Goal: Transaction & Acquisition: Obtain resource

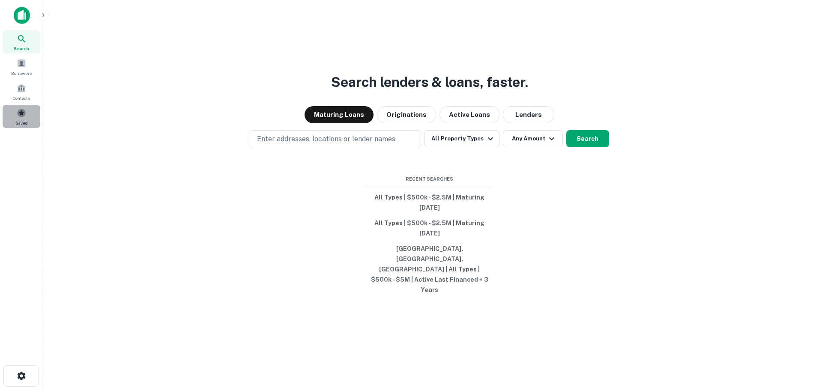
click at [17, 108] on div "Saved" at bounding box center [22, 116] width 38 height 23
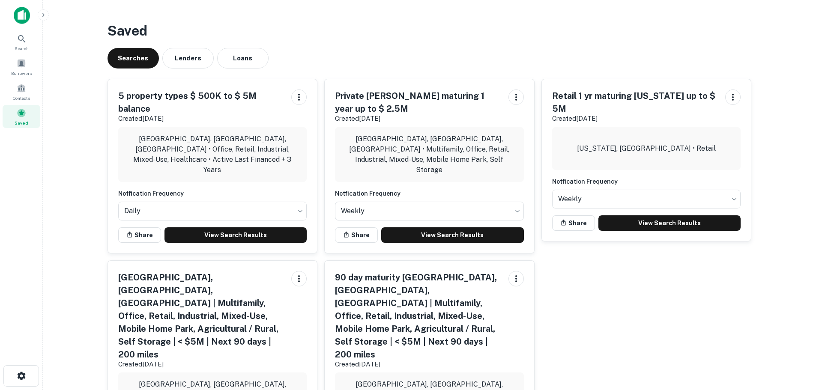
click at [436, 145] on p "[GEOGRAPHIC_DATA], [GEOGRAPHIC_DATA], [GEOGRAPHIC_DATA] • Multifamily, Office, …" at bounding box center [429, 154] width 175 height 41
click at [449, 228] on link "View Search Results" at bounding box center [452, 235] width 143 height 15
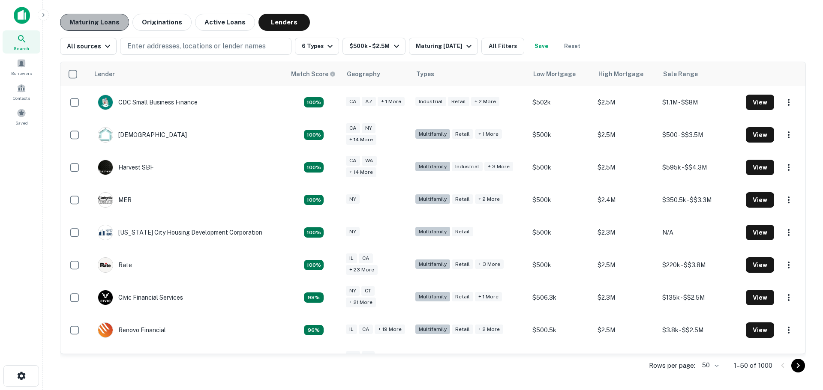
click at [88, 25] on button "Maturing Loans" at bounding box center [94, 22] width 69 height 17
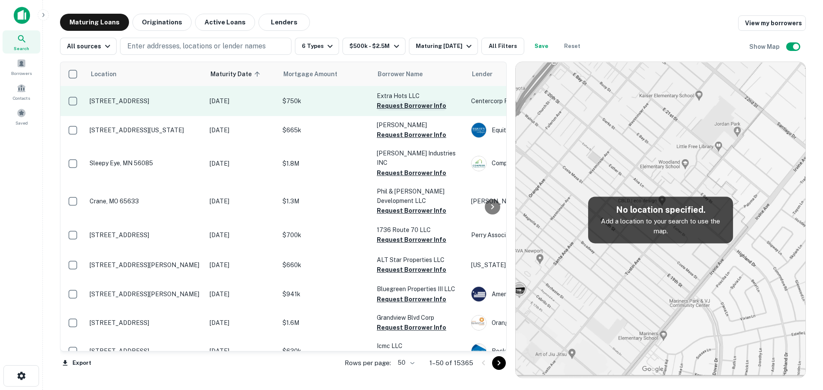
click at [417, 106] on button "Request Borrower Info" at bounding box center [411, 106] width 69 height 10
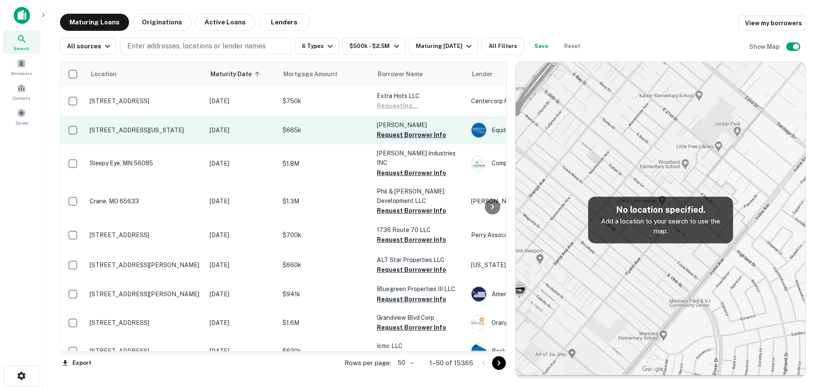
click at [413, 130] on button "Request Borrower Info" at bounding box center [411, 135] width 69 height 10
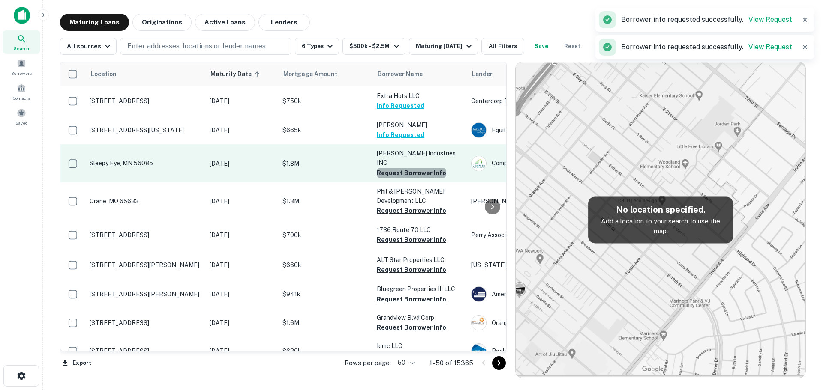
click at [414, 168] on button "Request Borrower Info" at bounding box center [411, 173] width 69 height 10
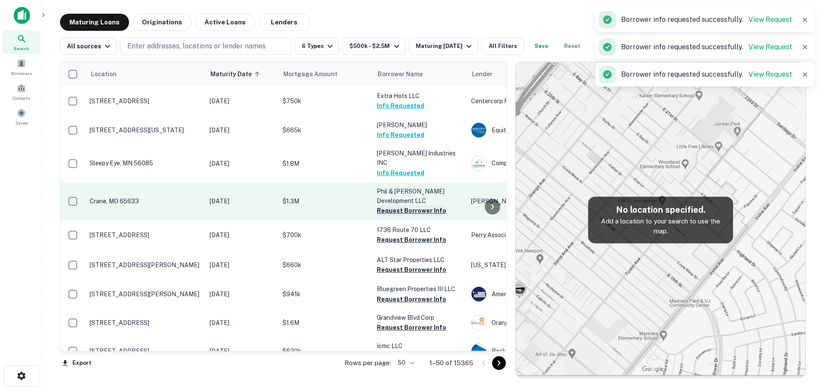
click at [406, 206] on button "Request Borrower Info" at bounding box center [411, 211] width 69 height 10
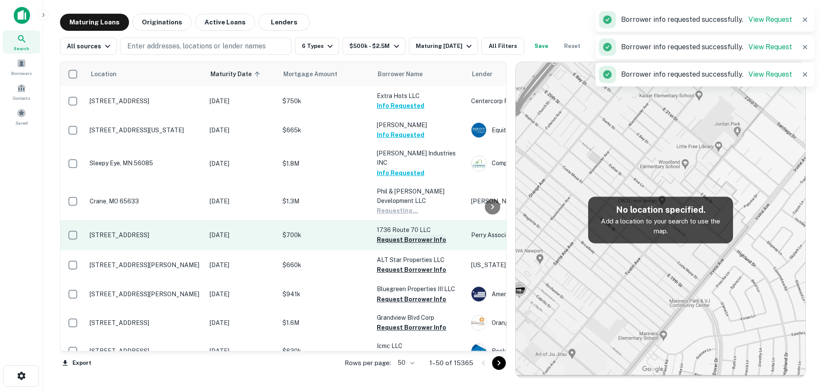
click at [409, 235] on button "Request Borrower Info" at bounding box center [411, 240] width 69 height 10
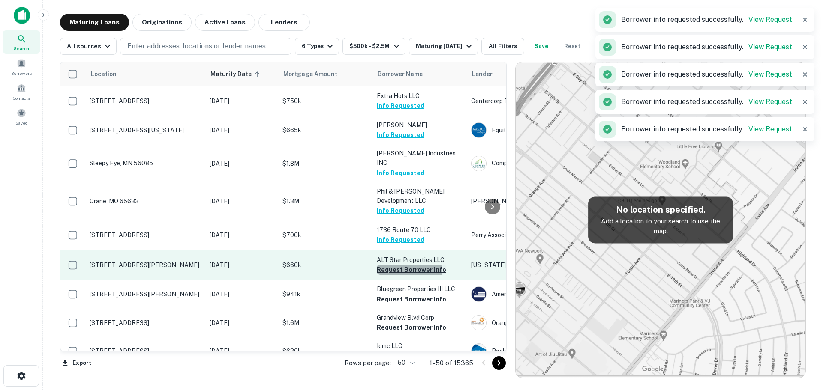
click at [405, 265] on button "Request Borrower Info" at bounding box center [411, 270] width 69 height 10
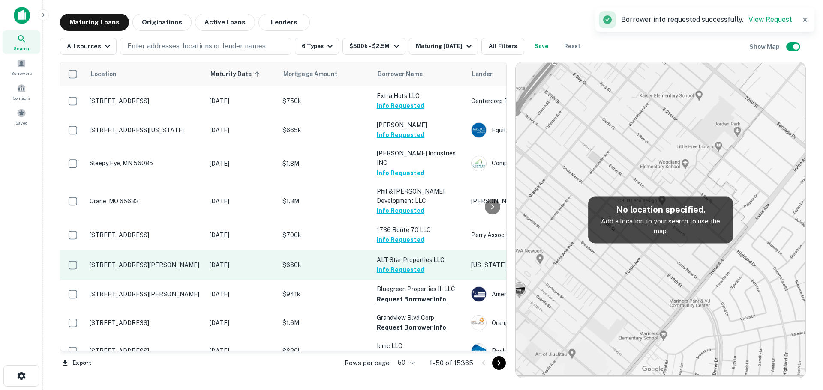
scroll to position [43, 0]
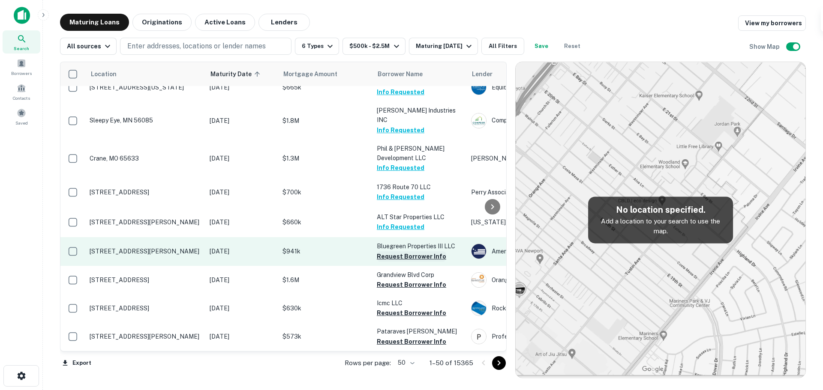
click at [429, 252] on button "Request Borrower Info" at bounding box center [411, 257] width 69 height 10
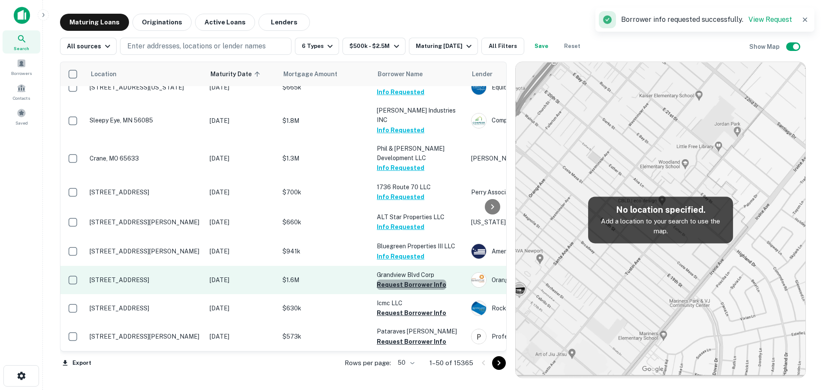
click at [419, 280] on button "Request Borrower Info" at bounding box center [411, 285] width 69 height 10
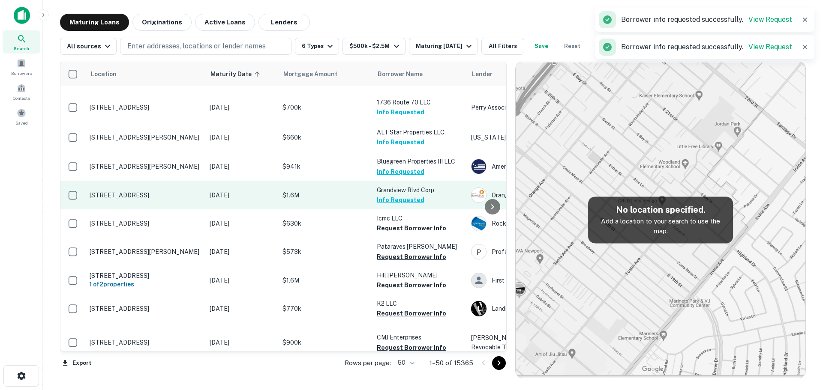
scroll to position [129, 0]
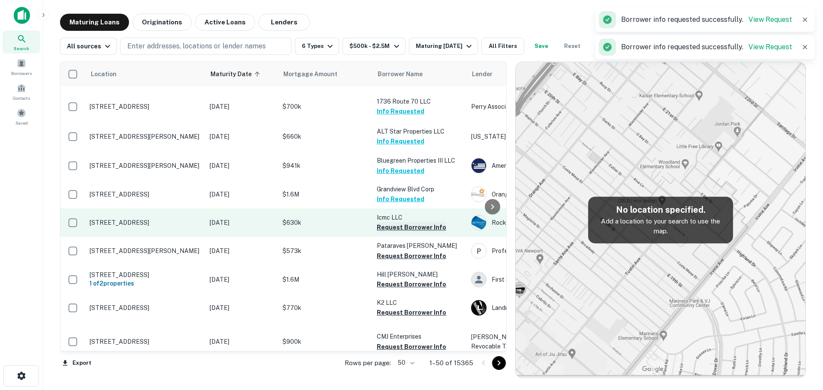
click at [419, 222] on button "Request Borrower Info" at bounding box center [411, 227] width 69 height 10
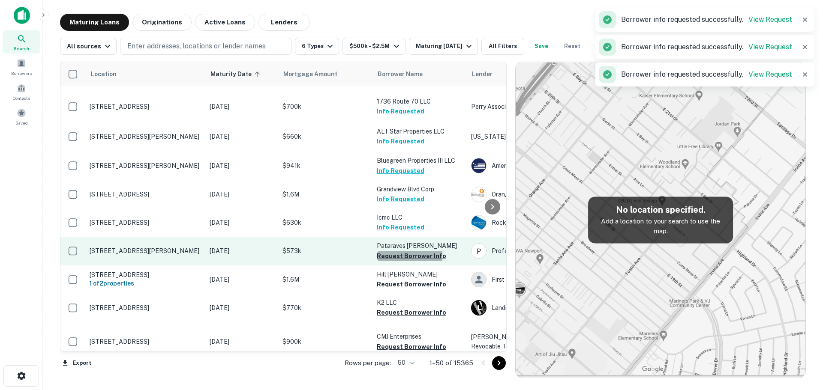
click at [406, 251] on button "Request Borrower Info" at bounding box center [411, 256] width 69 height 10
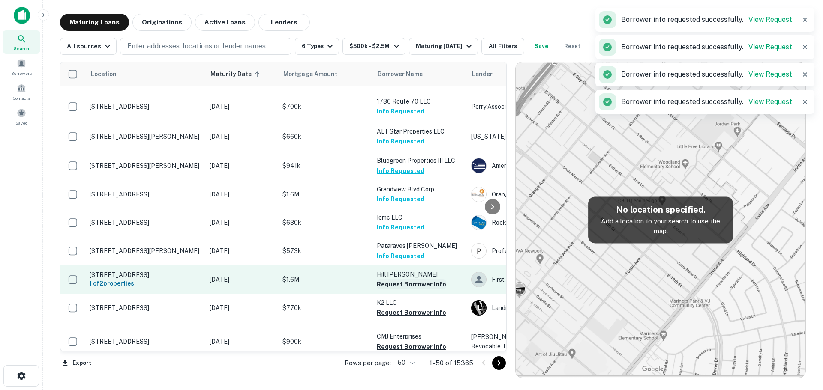
click at [406, 279] on button "Request Borrower Info" at bounding box center [411, 284] width 69 height 10
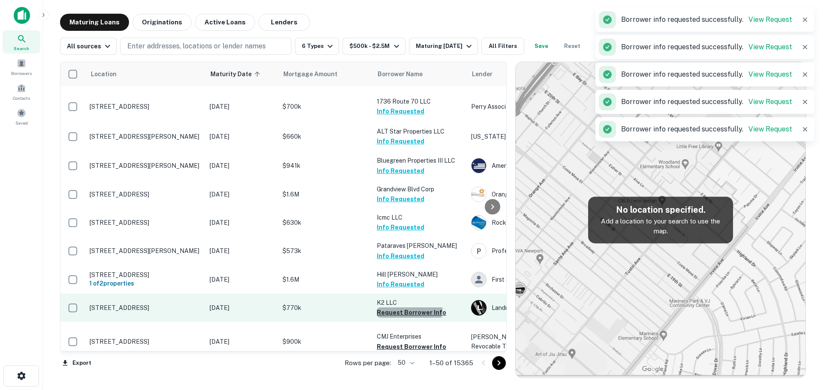
click at [399, 308] on button "Request Borrower Info" at bounding box center [411, 313] width 69 height 10
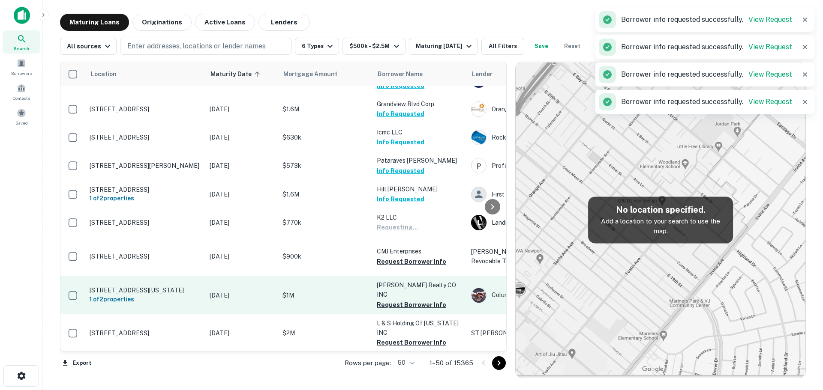
scroll to position [214, 0]
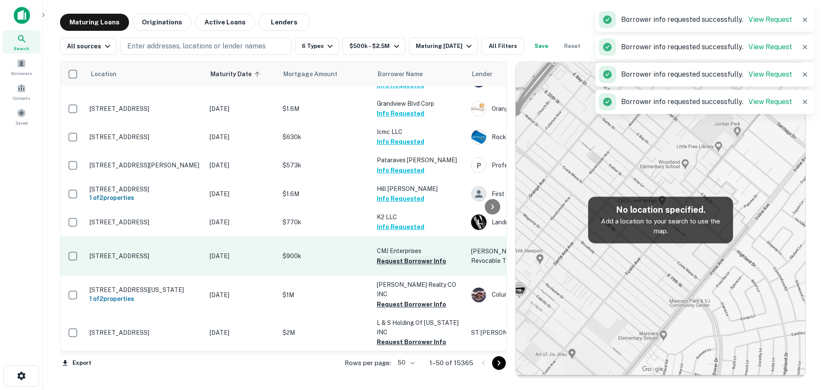
click at [395, 256] on button "Request Borrower Info" at bounding box center [411, 261] width 69 height 10
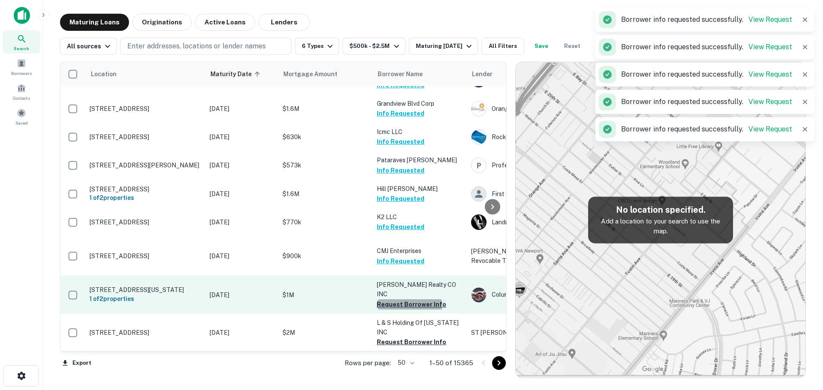
click at [400, 300] on button "Request Borrower Info" at bounding box center [411, 305] width 69 height 10
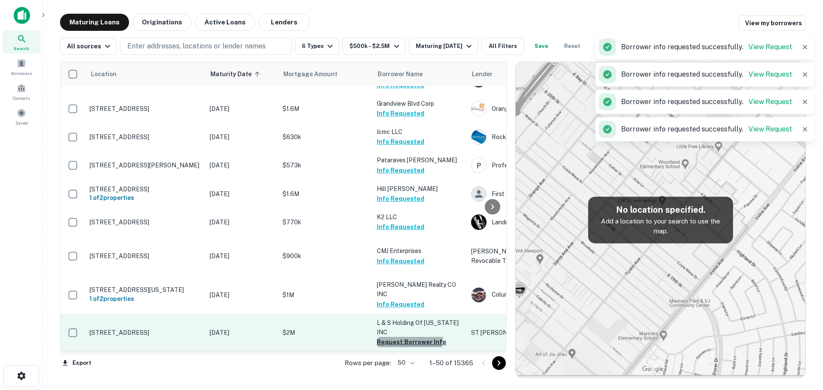
click at [397, 337] on button "Request Borrower Info" at bounding box center [411, 342] width 69 height 10
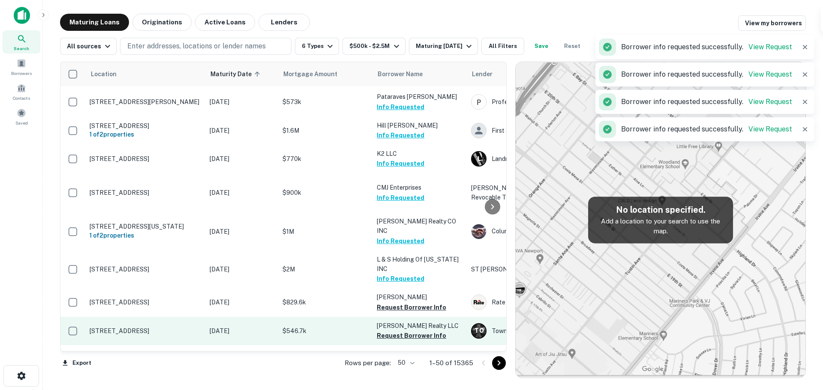
scroll to position [300, 0]
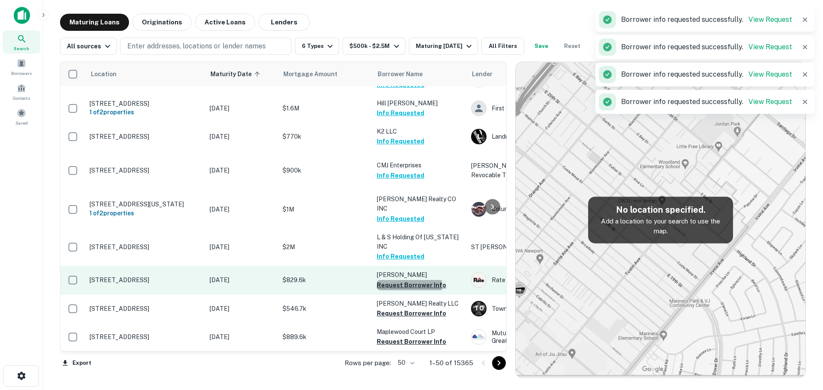
click at [398, 280] on button "Request Borrower Info" at bounding box center [411, 285] width 69 height 10
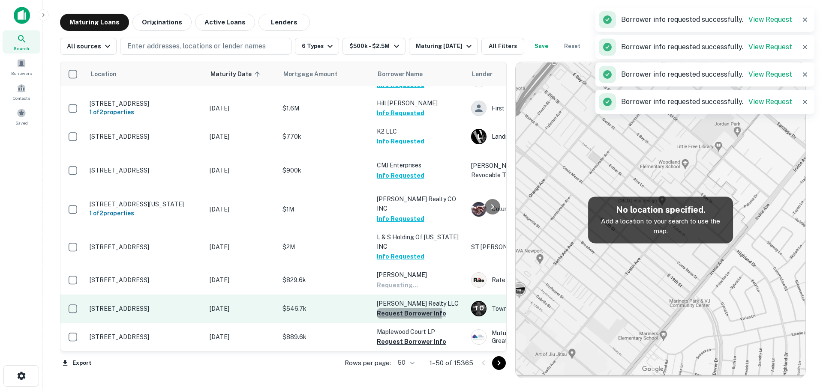
click at [398, 309] on button "Request Borrower Info" at bounding box center [411, 314] width 69 height 10
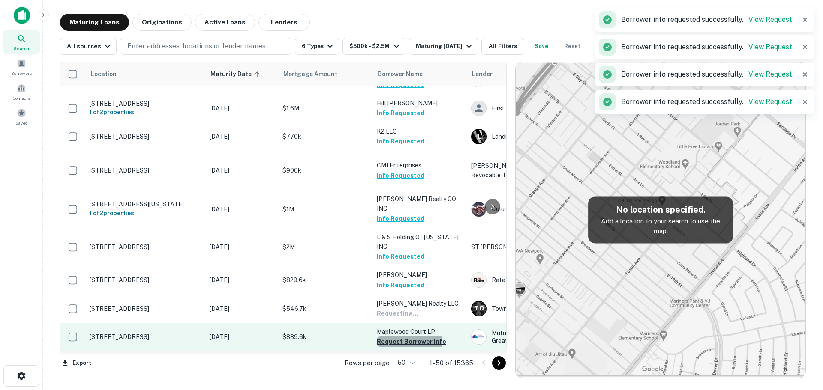
click at [398, 337] on button "Request Borrower Info" at bounding box center [411, 342] width 69 height 10
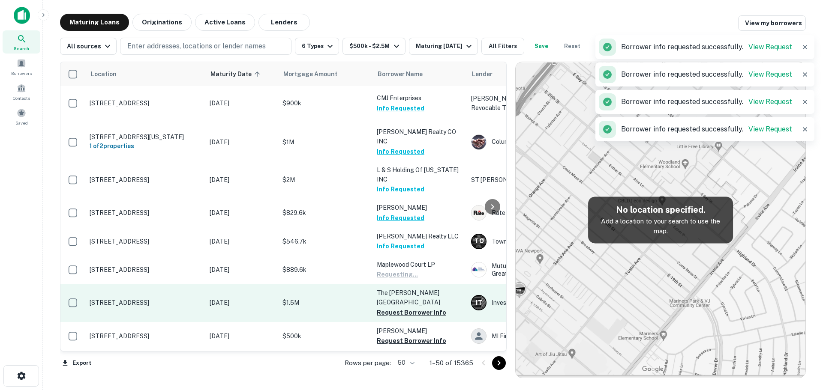
scroll to position [386, 0]
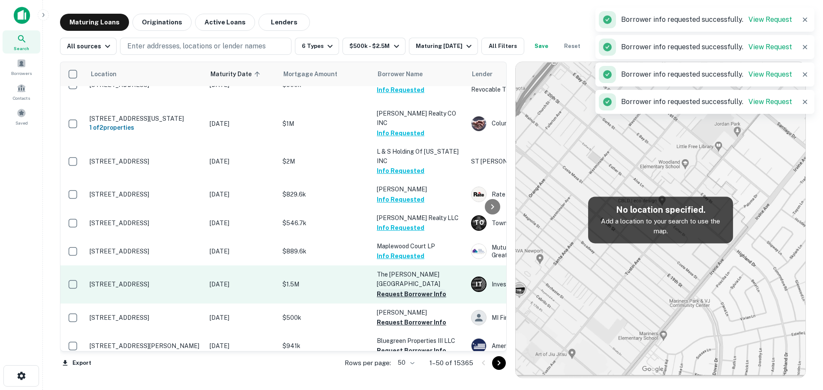
click at [401, 289] on button "Request Borrower Info" at bounding box center [411, 294] width 69 height 10
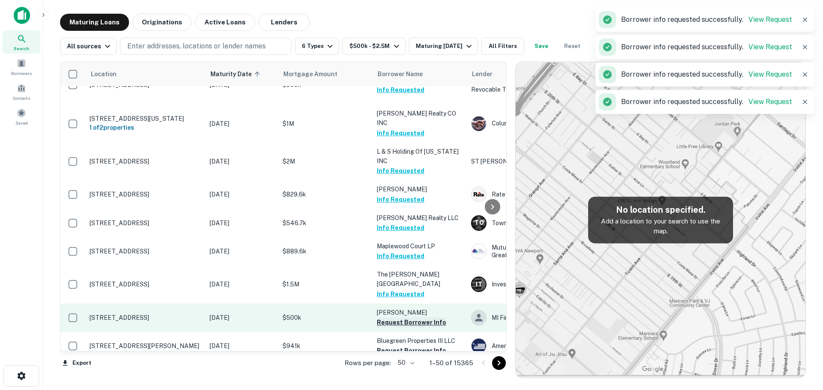
click at [399, 318] on button "Request Borrower Info" at bounding box center [411, 323] width 69 height 10
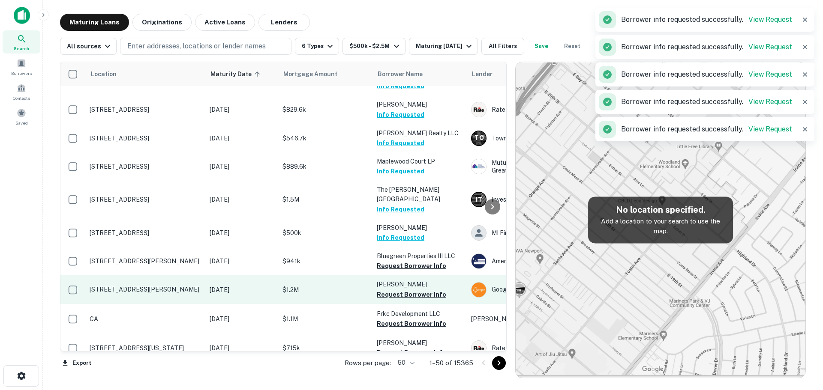
scroll to position [471, 0]
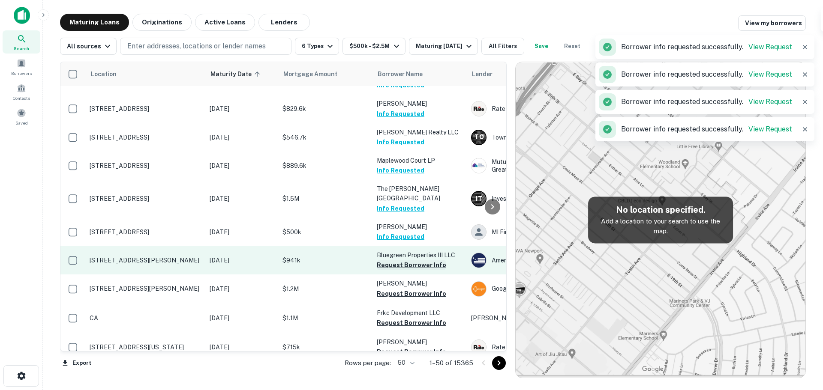
click at [389, 260] on button "Request Borrower Info" at bounding box center [411, 265] width 69 height 10
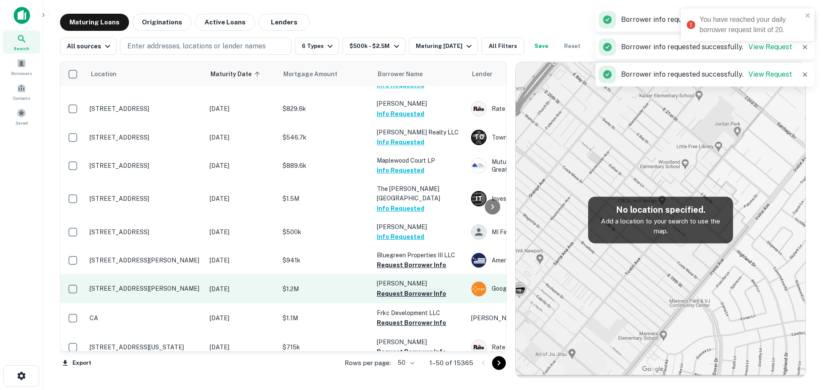
click at [400, 289] on button "Request Borrower Info" at bounding box center [411, 294] width 69 height 10
